Goal: Information Seeking & Learning: Check status

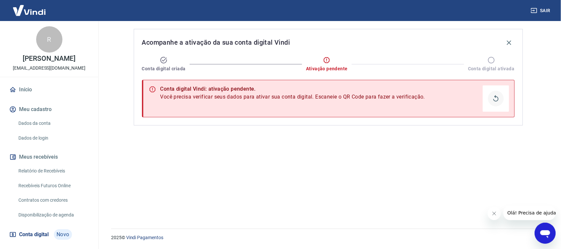
click at [495, 102] on icon "Obter QR Code" at bounding box center [496, 99] width 8 height 8
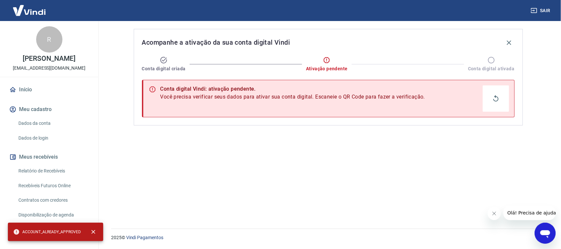
click at [547, 214] on span "Olá! Precisa de ajuda?" at bounding box center [532, 212] width 51 height 5
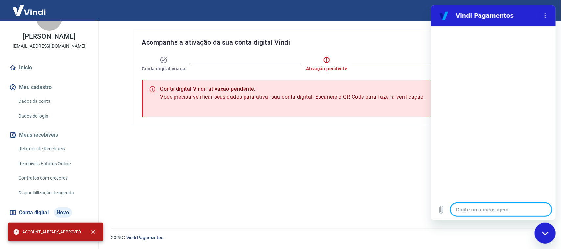
scroll to position [32, 0]
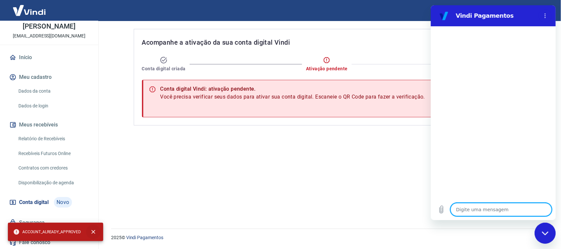
click at [96, 232] on button "close" at bounding box center [93, 232] width 14 height 14
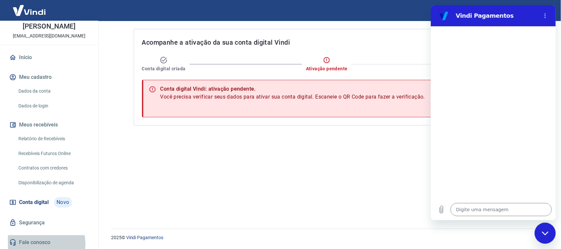
click at [42, 244] on link "Fale conosco" at bounding box center [49, 242] width 83 height 14
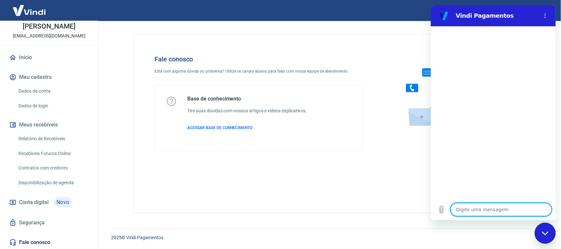
click at [512, 213] on textarea at bounding box center [500, 209] width 101 height 13
type textarea "p"
type textarea "x"
type textarea "pr"
type textarea "x"
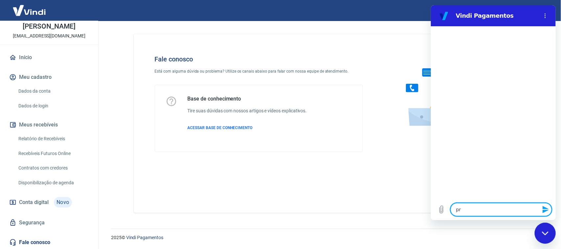
type textarea "pro"
type textarea "x"
type textarea "prob"
type textarea "x"
type textarea "probl"
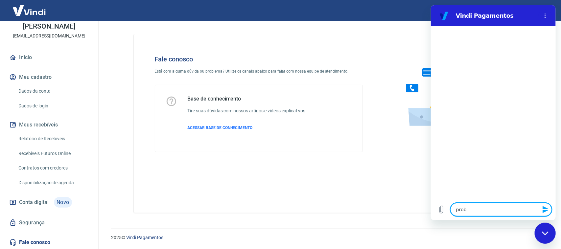
type textarea "x"
type textarea "proble"
type textarea "x"
type textarea "problem"
type textarea "x"
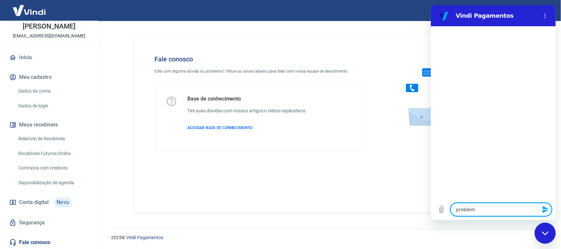
type textarea "problema"
type textarea "x"
type textarea "problema"
type textarea "x"
click at [47, 201] on span "Conta digital" at bounding box center [34, 202] width 30 height 9
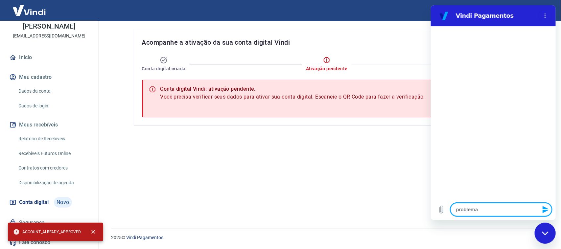
click at [482, 209] on textarea "problema" at bounding box center [500, 209] width 101 height 13
type textarea "problema a"
type textarea "x"
type textarea "problema ao"
type textarea "x"
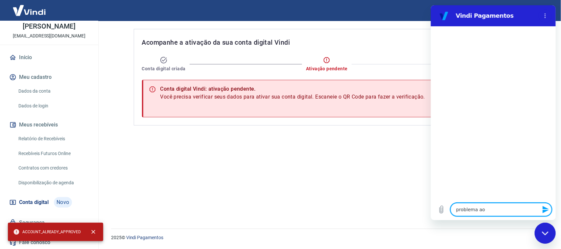
type textarea "problema ao"
type textarea "x"
type textarea "problema ao c"
type textarea "x"
type textarea "problema ao cr"
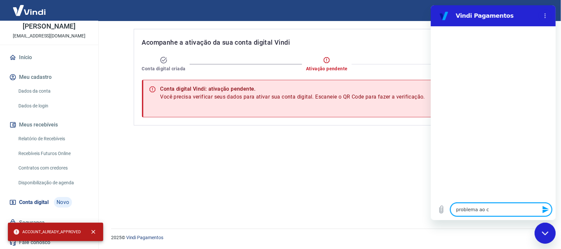
type textarea "x"
type textarea "problema ao cri"
type textarea "x"
type textarea "problema ao cria"
type textarea "x"
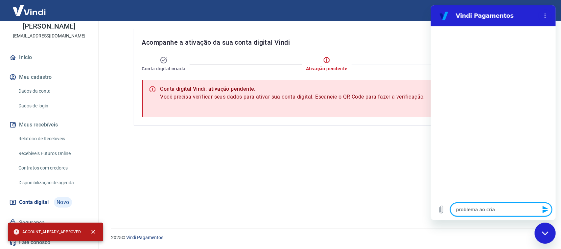
type textarea "problema ao criar"
type textarea "x"
type textarea "problema ao criar"
type textarea "x"
type textarea "problema ao criar c"
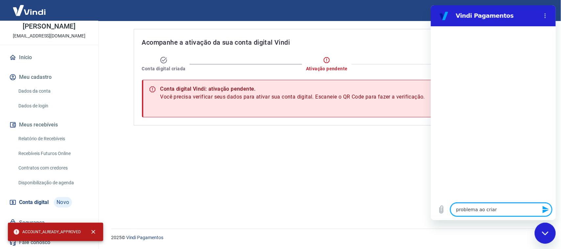
type textarea "x"
type textarea "problema ao criar co"
type textarea "x"
type textarea "problema ao criar con"
type textarea "x"
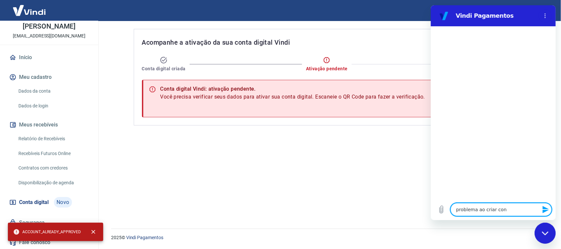
type textarea "problema ao criar cont"
type textarea "x"
type textarea "problema ao criar conta"
type textarea "x"
type textarea "problema ao criar conta"
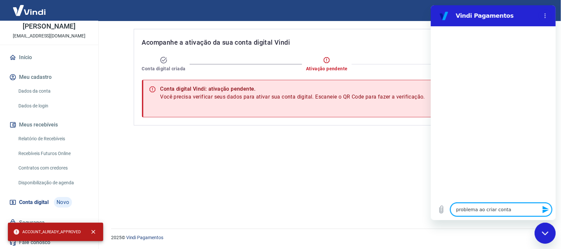
type textarea "x"
type textarea "problema ao criar conta d"
type textarea "x"
type textarea "problema ao criar conta di"
type textarea "x"
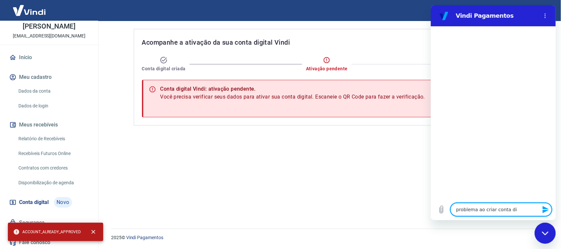
type textarea "problema ao criar conta dig"
type textarea "x"
type textarea "problema ao criar conta digi"
type textarea "x"
type textarea "problema ao criar conta digit"
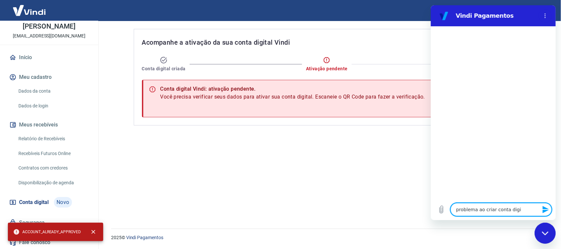
type textarea "x"
type textarea "problema ao criar conta digita"
type textarea "x"
type textarea "problema ao criar conta digital"
type textarea "x"
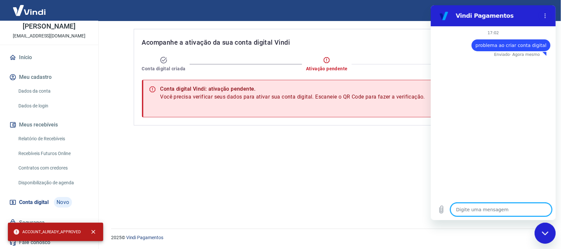
click at [482, 209] on textarea at bounding box center [500, 209] width 101 height 13
type textarea "x"
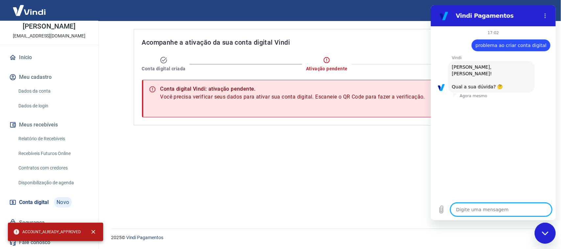
type textarea "j"
type textarea "x"
type textarea "ja"
type textarea "x"
type textarea "ja"
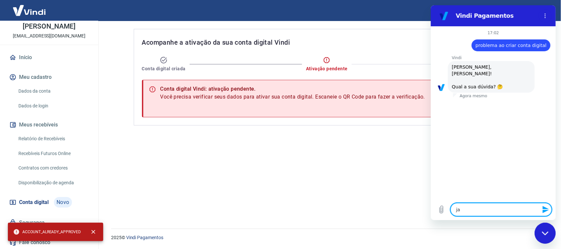
type textarea "x"
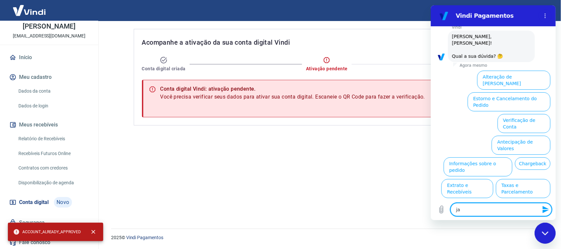
scroll to position [31, 0]
type textarea "ja"
type textarea "x"
type textarea "j"
type textarea "x"
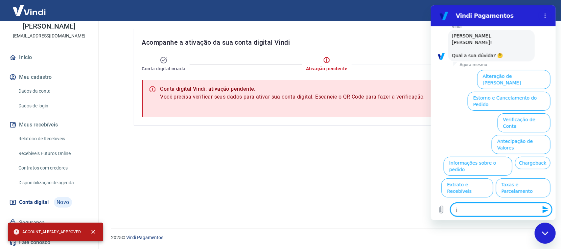
type textarea "x"
click at [525, 113] on button "Verificação de Conta" at bounding box center [523, 122] width 53 height 19
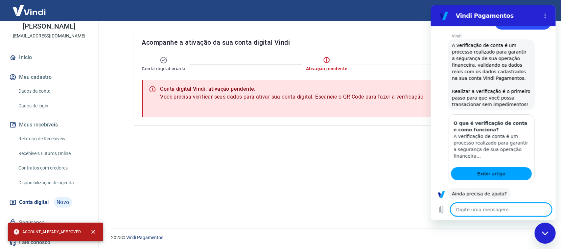
scroll to position [95, 0]
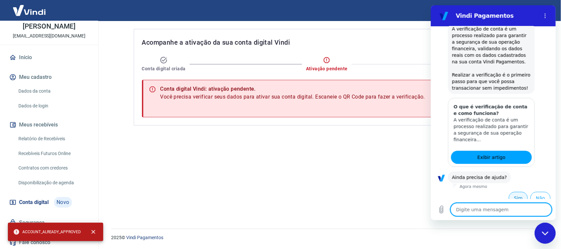
click at [514, 192] on button "Sim" at bounding box center [518, 198] width 19 height 12
type textarea "x"
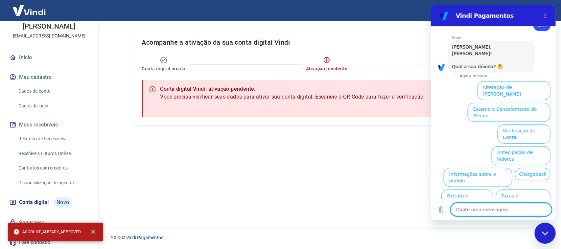
scroll to position [268, 0]
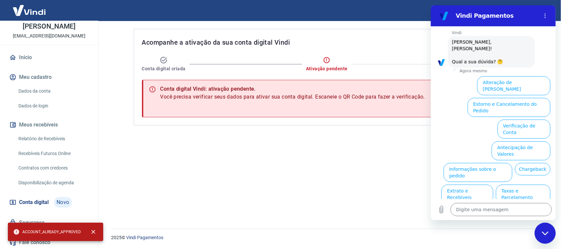
click at [479, 246] on div "2025 © Vindi Pagamentos" at bounding box center [328, 235] width 450 height 28
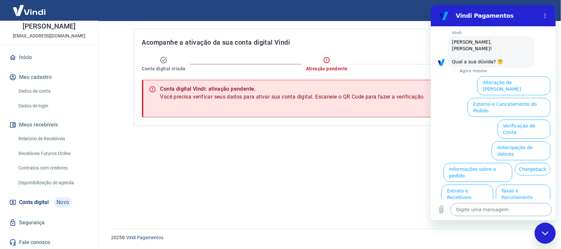
click at [521, 213] on textarea at bounding box center [500, 209] width 101 height 13
type textarea "a"
type textarea "x"
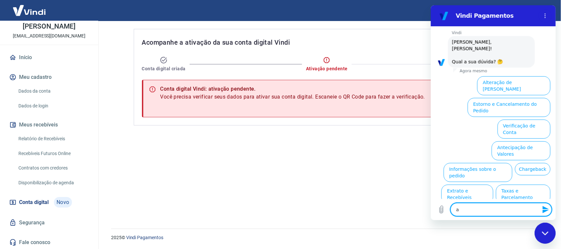
type textarea "ab"
type textarea "x"
type textarea "abr"
type textarea "x"
type textarea "abri"
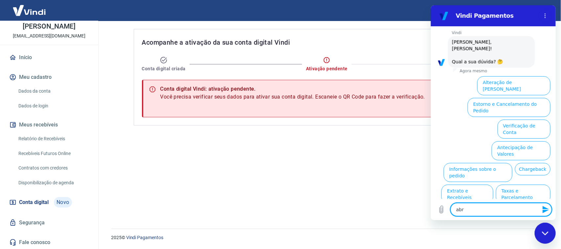
type textarea "x"
type textarea "abrir"
type textarea "x"
type textarea "abrir"
type textarea "x"
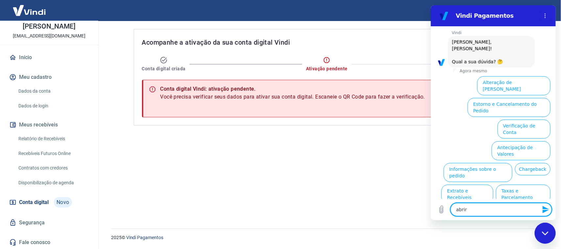
type textarea "abrir c"
type textarea "x"
type textarea "abrir ch"
type textarea "x"
type textarea "abrir cha"
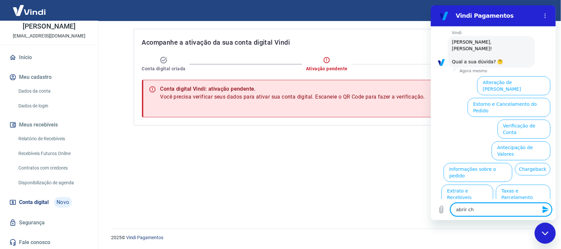
type textarea "x"
type textarea "abrir cham"
type textarea "x"
type textarea "abrir chama"
type textarea "x"
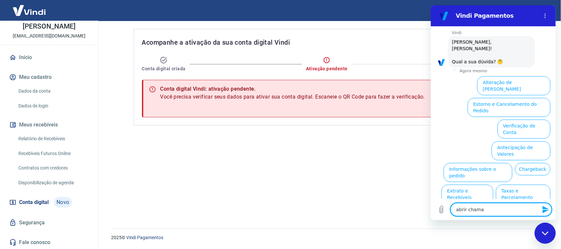
type textarea "abrir chamad"
type textarea "x"
type textarea "abrir chamado"
type textarea "x"
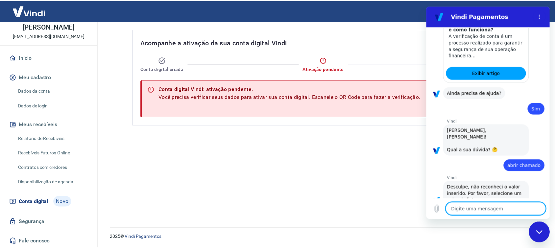
scroll to position [181, 0]
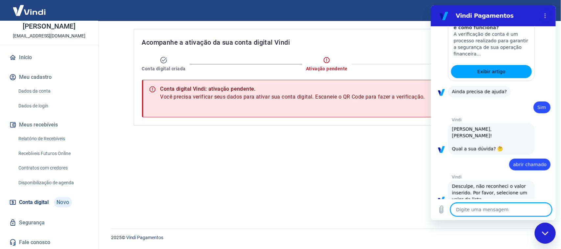
type textarea "x"
click at [543, 14] on icon "Menu de opções" at bounding box center [544, 15] width 5 height 5
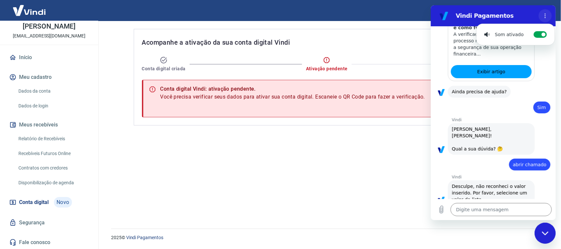
click at [544, 17] on icon "Menu de opções" at bounding box center [544, 15] width 5 height 5
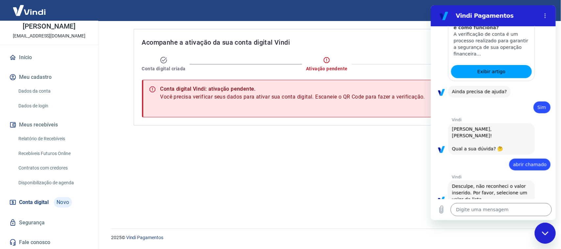
click at [384, 40] on div "Acompanhe a ativação da sua conta digital Vindi" at bounding box center [328, 42] width 373 height 11
click at [37, 61] on link "Início" at bounding box center [49, 57] width 83 height 14
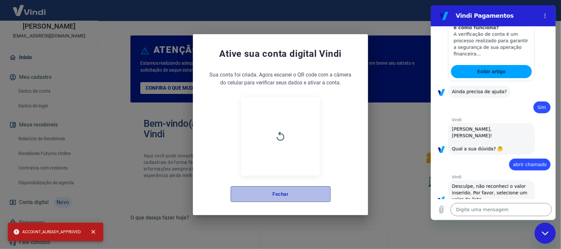
click at [294, 193] on button "Fechar" at bounding box center [281, 194] width 100 height 16
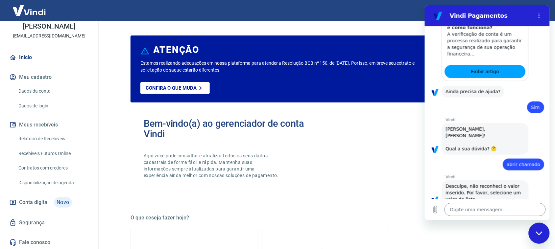
click at [535, 17] on button "Menu de opções" at bounding box center [538, 15] width 13 height 13
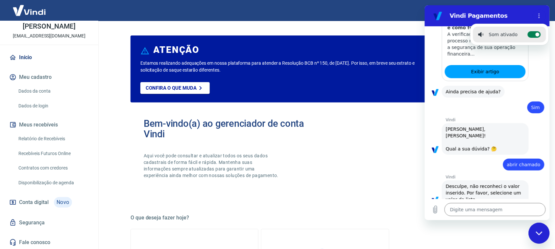
drag, startPoint x: 531, startPoint y: 34, endPoint x: 532, endPoint y: 30, distance: 3.8
click at [535, 34] on icon at bounding box center [537, 34] width 5 height 5
click at [531, 34] on input "Alternar notificações sonoras" at bounding box center [533, 34] width 13 height 7
checkbox input "false"
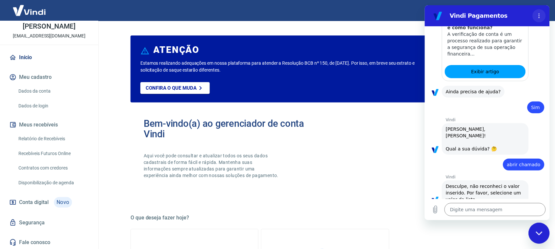
click at [537, 12] on button "Menu de opções" at bounding box center [538, 15] width 13 height 13
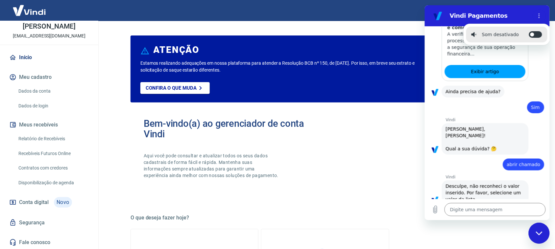
drag, startPoint x: 354, startPoint y: 40, endPoint x: 350, endPoint y: 51, distance: 11.5
click at [354, 40] on div "ATENÇÃO Estamos realizando adequações em nossa plataforma para atender a Resolu…" at bounding box center [325, 69] width 389 height 67
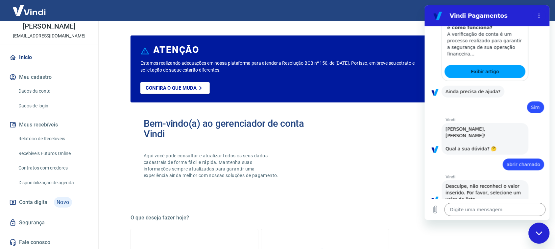
click at [541, 233] on icon "Fechar janela de mensagens" at bounding box center [539, 233] width 7 height 4
type textarea "x"
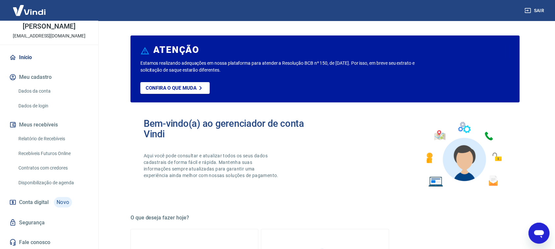
scroll to position [268, 0]
click at [534, 7] on button "Sair" at bounding box center [535, 11] width 24 height 12
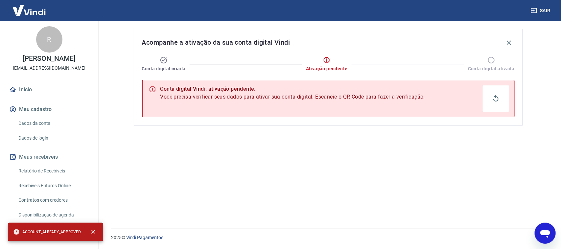
click at [36, 11] on img at bounding box center [29, 10] width 43 height 20
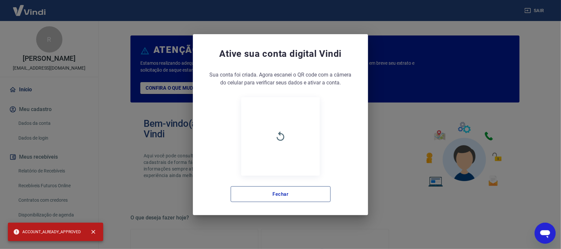
click at [293, 190] on button "Fechar" at bounding box center [281, 194] width 100 height 16
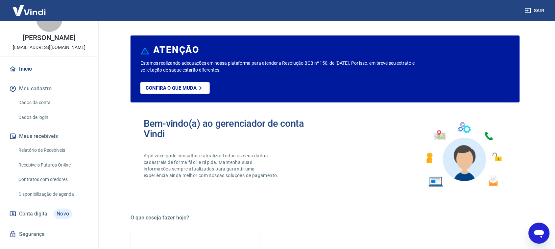
scroll to position [32, 0]
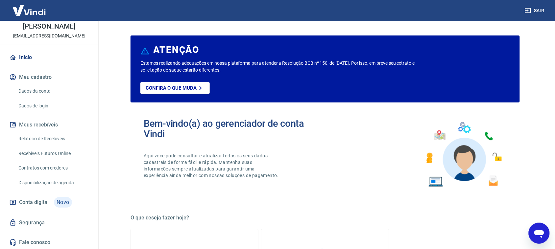
click at [37, 221] on link "Segurança" at bounding box center [49, 223] width 83 height 14
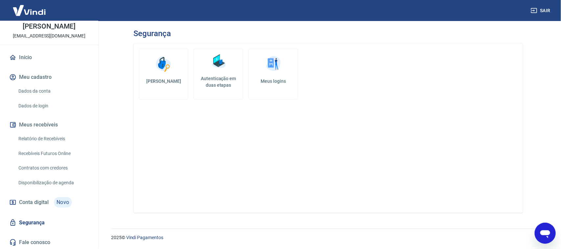
click at [15, 54] on icon at bounding box center [12, 57] width 7 height 7
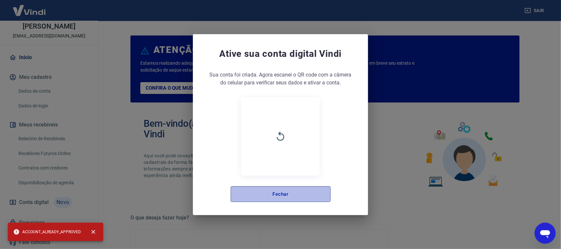
click at [289, 196] on button "Fechar" at bounding box center [281, 194] width 100 height 16
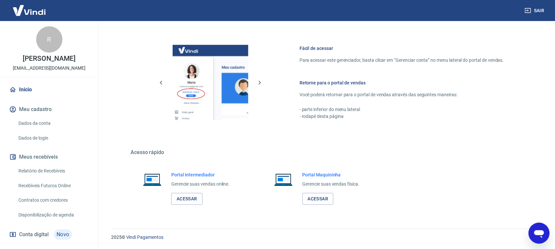
click at [17, 87] on link "Início" at bounding box center [49, 90] width 83 height 14
click at [45, 172] on link "Relatório de Recebíveis" at bounding box center [53, 170] width 75 height 13
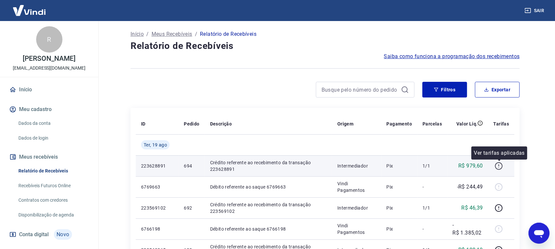
click at [502, 168] on icon "button" at bounding box center [499, 166] width 8 height 8
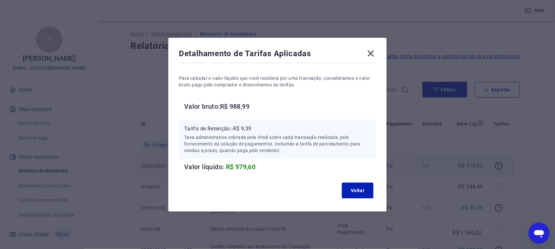
click at [443, 173] on div "Detalhamento de Tarifas Aplicadas Para calcular o valor líquido que você recebe…" at bounding box center [277, 124] width 555 height 249
click at [372, 53] on icon at bounding box center [371, 53] width 11 height 11
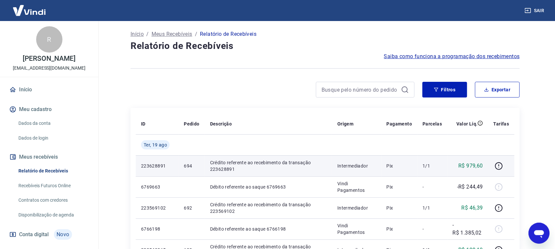
click at [140, 35] on p "Início" at bounding box center [137, 34] width 13 height 8
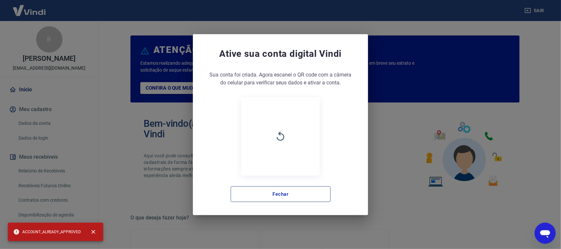
click at [304, 196] on button "Fechar" at bounding box center [281, 194] width 100 height 16
